Goal: Information Seeking & Learning: Check status

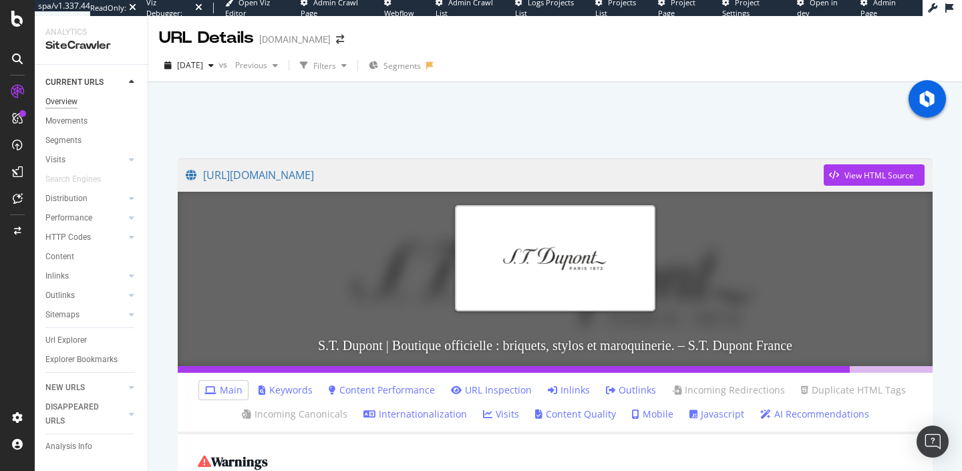
click at [62, 101] on div "Overview" at bounding box center [61, 102] width 32 height 14
